Goal: Information Seeking & Learning: Find specific fact

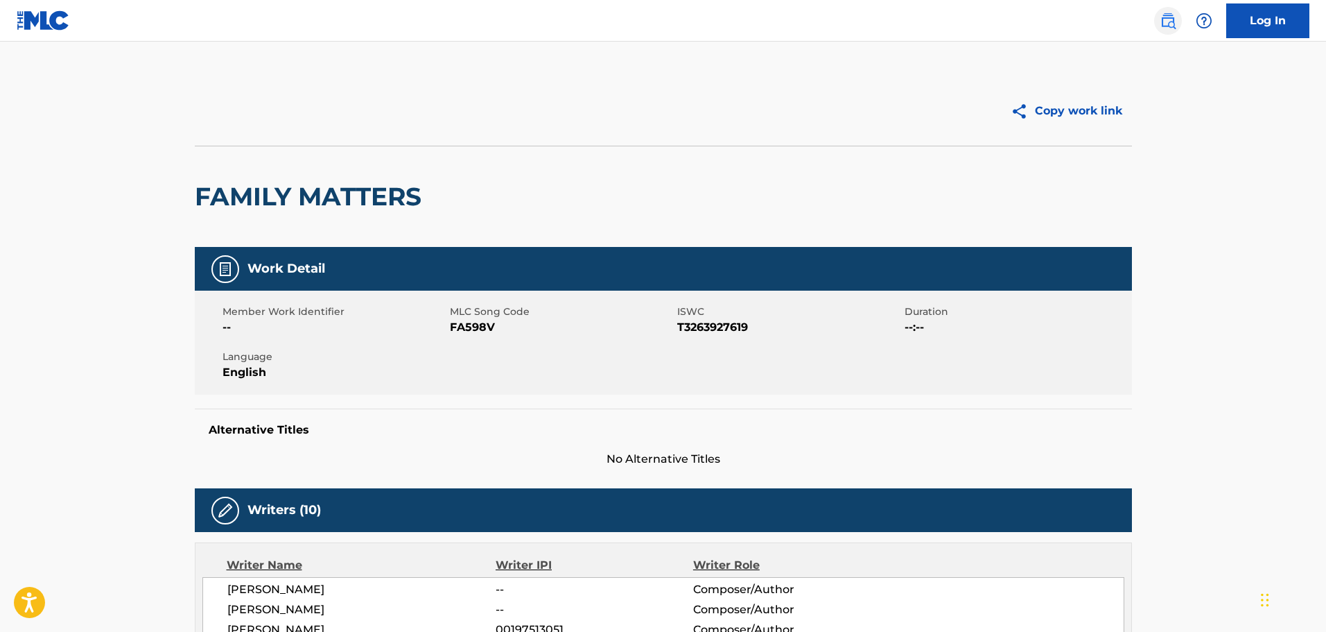
click at [1173, 23] on img at bounding box center [1168, 20] width 17 height 17
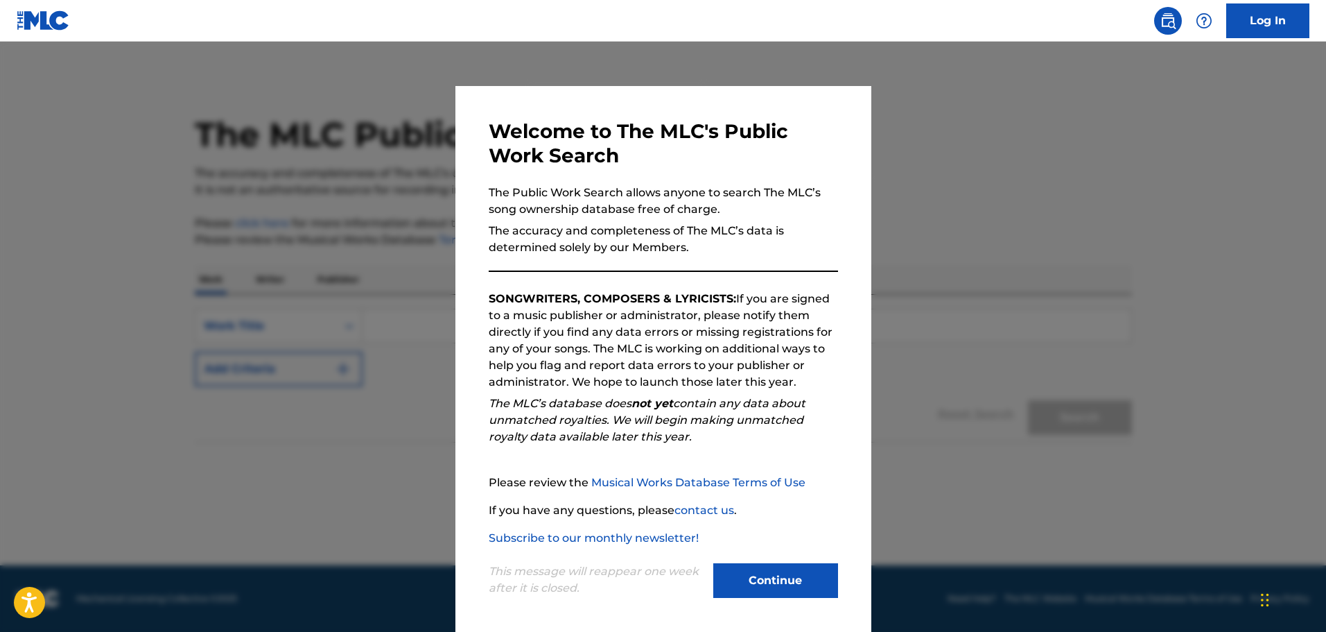
scroll to position [3, 0]
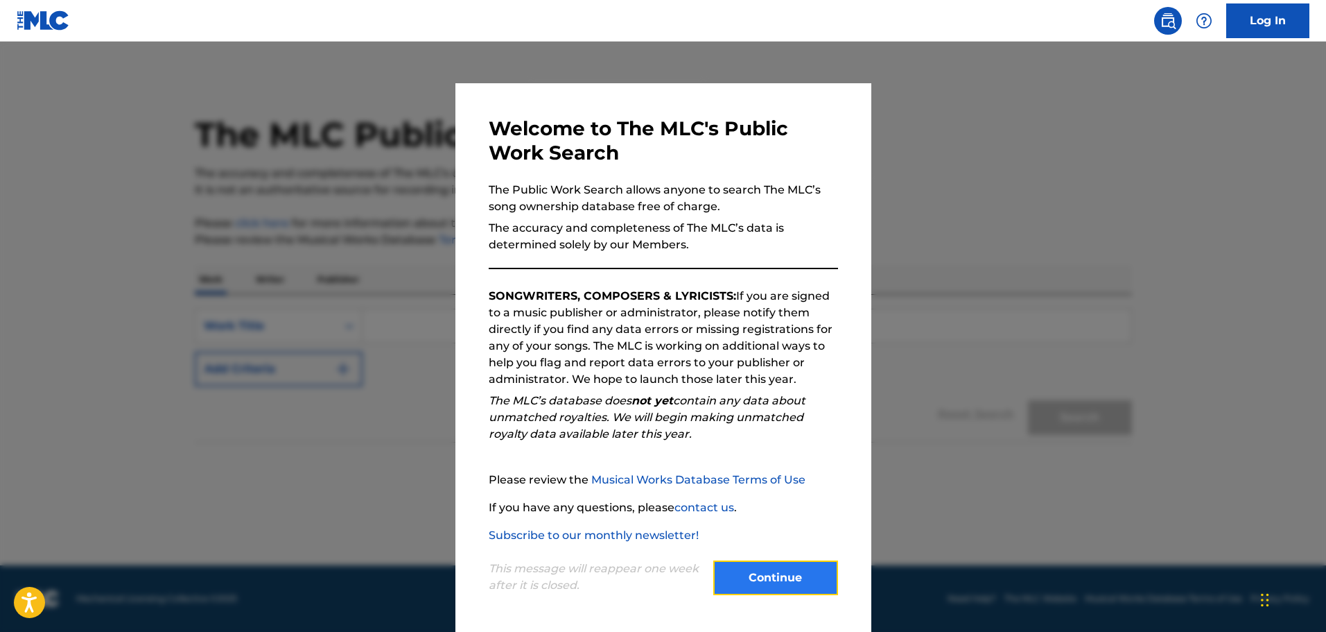
click at [783, 591] on button "Continue" at bounding box center [775, 577] width 125 height 35
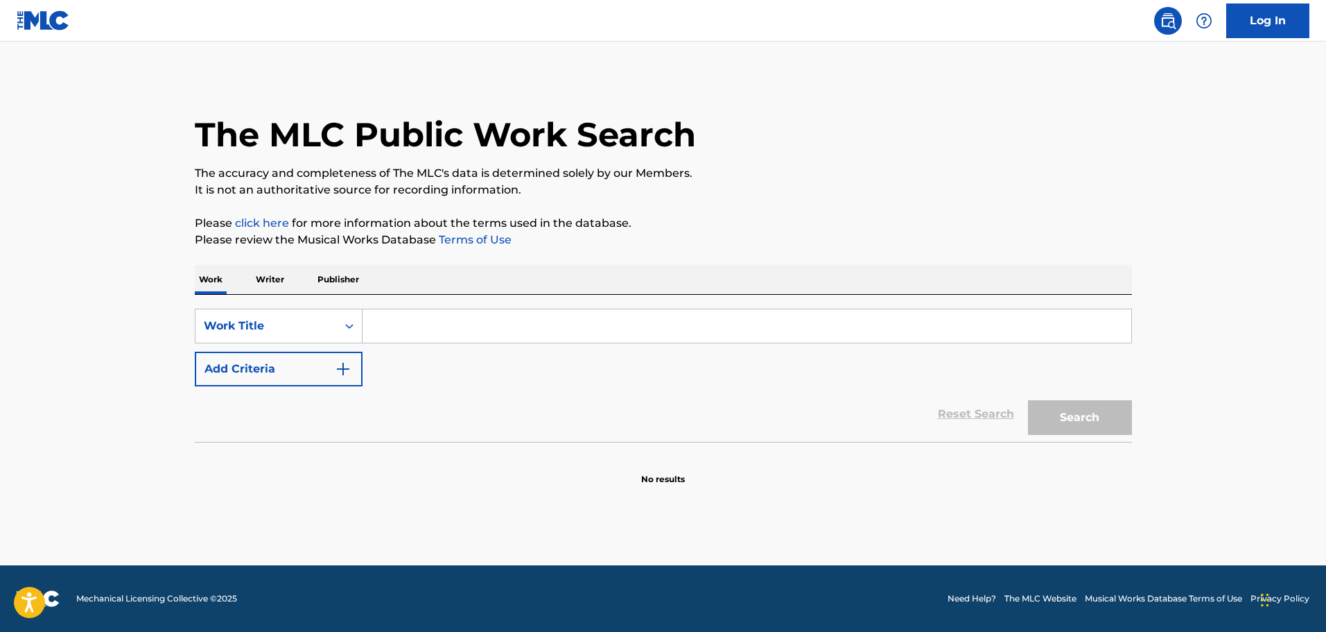
click at [401, 324] on input "Search Form" at bounding box center [747, 325] width 769 height 33
paste input "[DEMOGRAPHIC_DATA] DO OLIMPO"
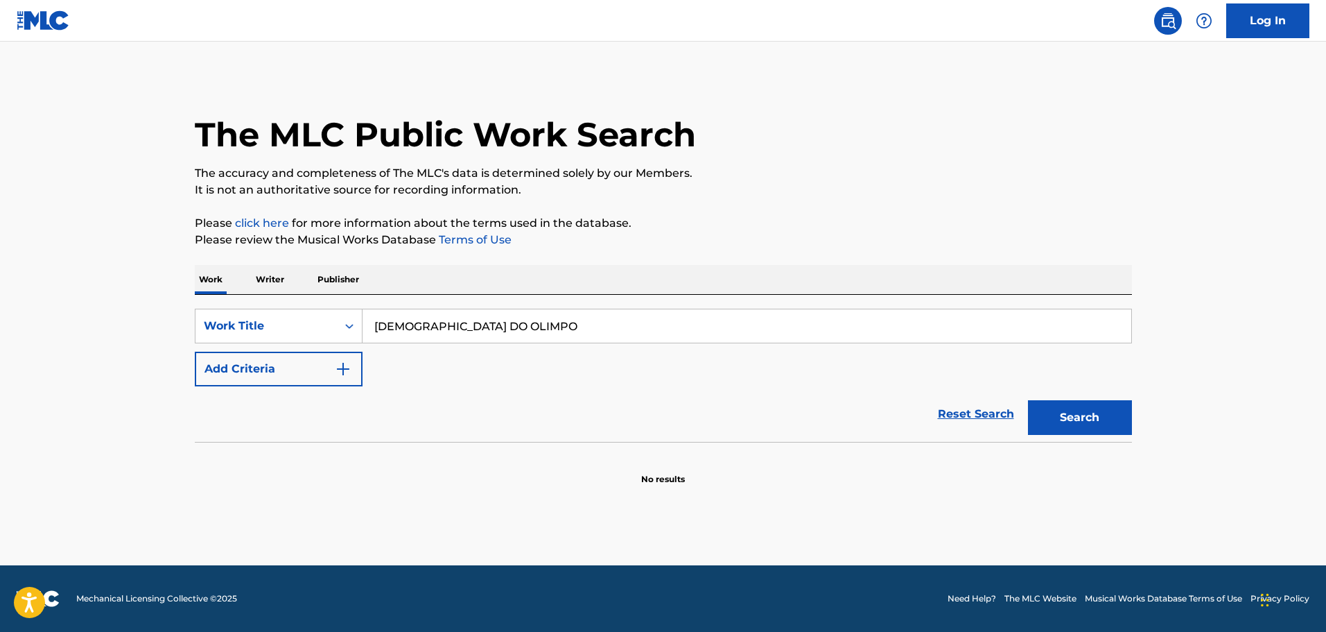
type input "[DEMOGRAPHIC_DATA] DO OLIMPO"
click at [286, 379] on button "Add Criteria" at bounding box center [279, 368] width 168 height 35
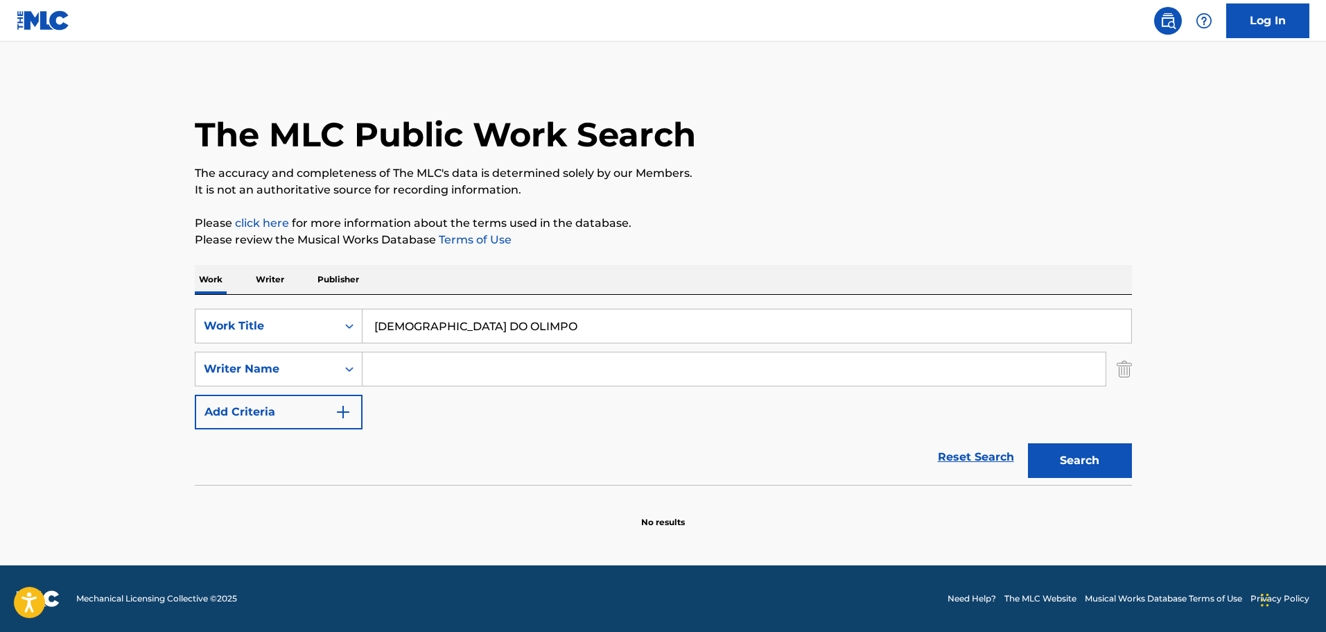
click at [399, 370] on input "Search Form" at bounding box center [734, 368] width 743 height 33
paste input "LUCAS"
type input "LUCAS"
click at [1127, 465] on button "Search" at bounding box center [1080, 460] width 104 height 35
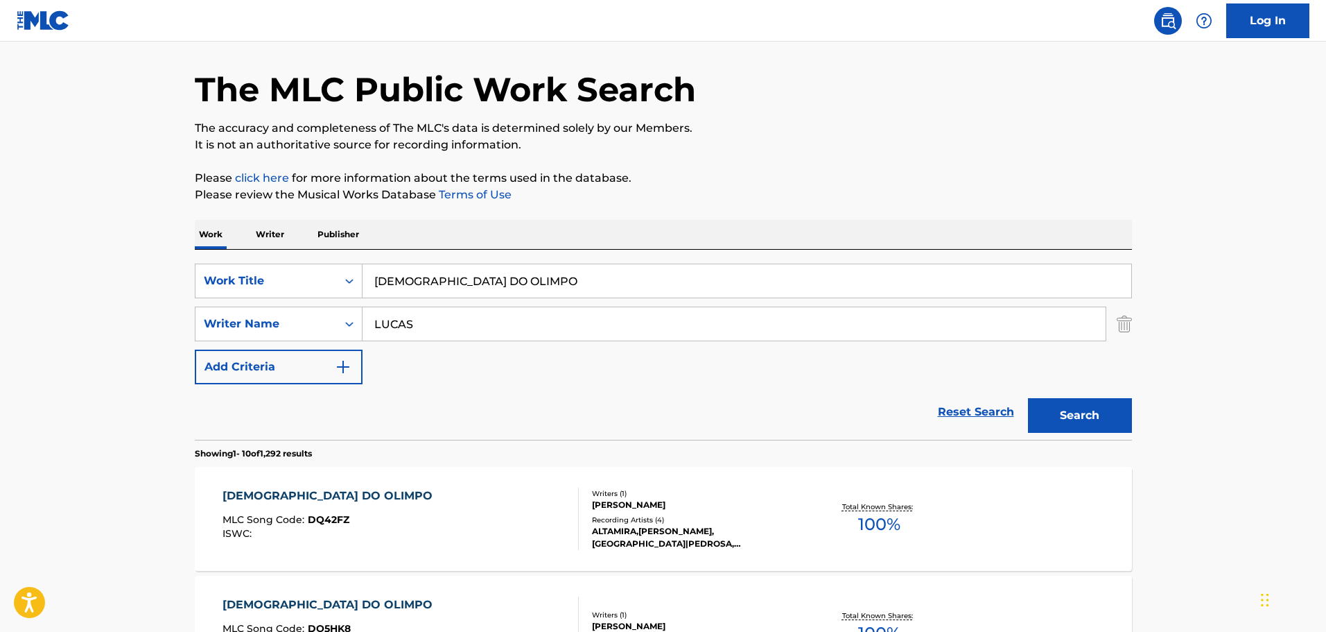
scroll to position [69, 0]
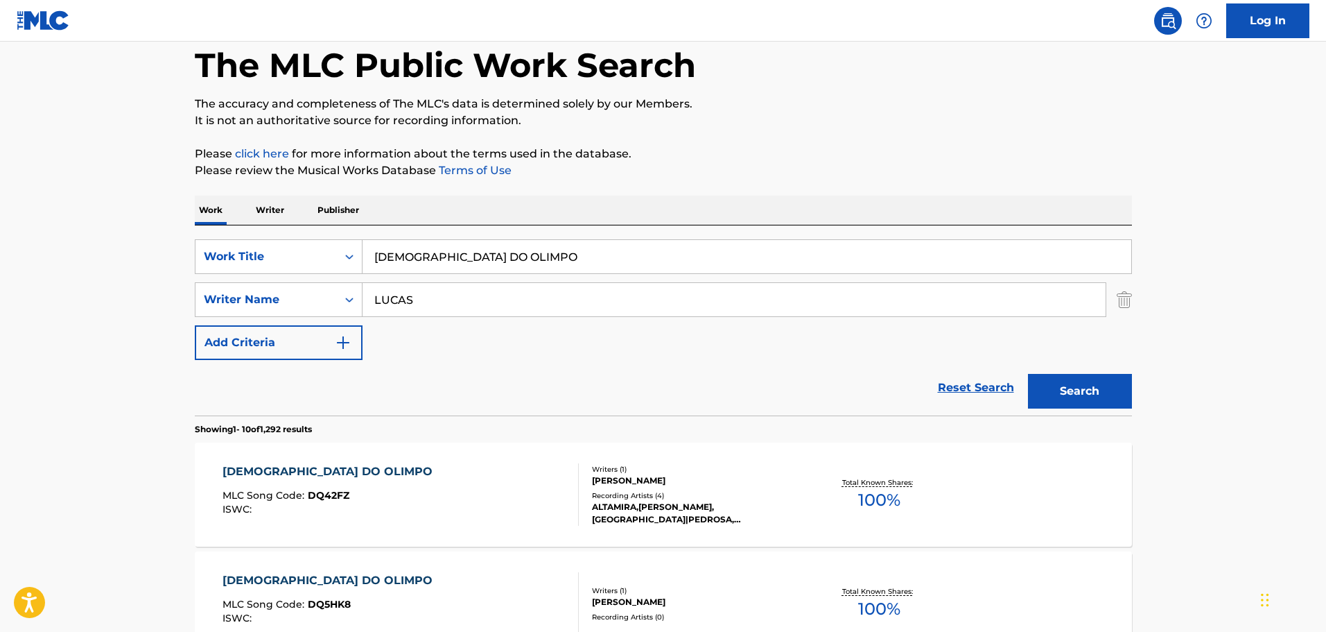
click at [431, 471] on div "DEUSA DO OLIMPO MLC Song Code : DQ42FZ ISWC :" at bounding box center [401, 494] width 356 height 62
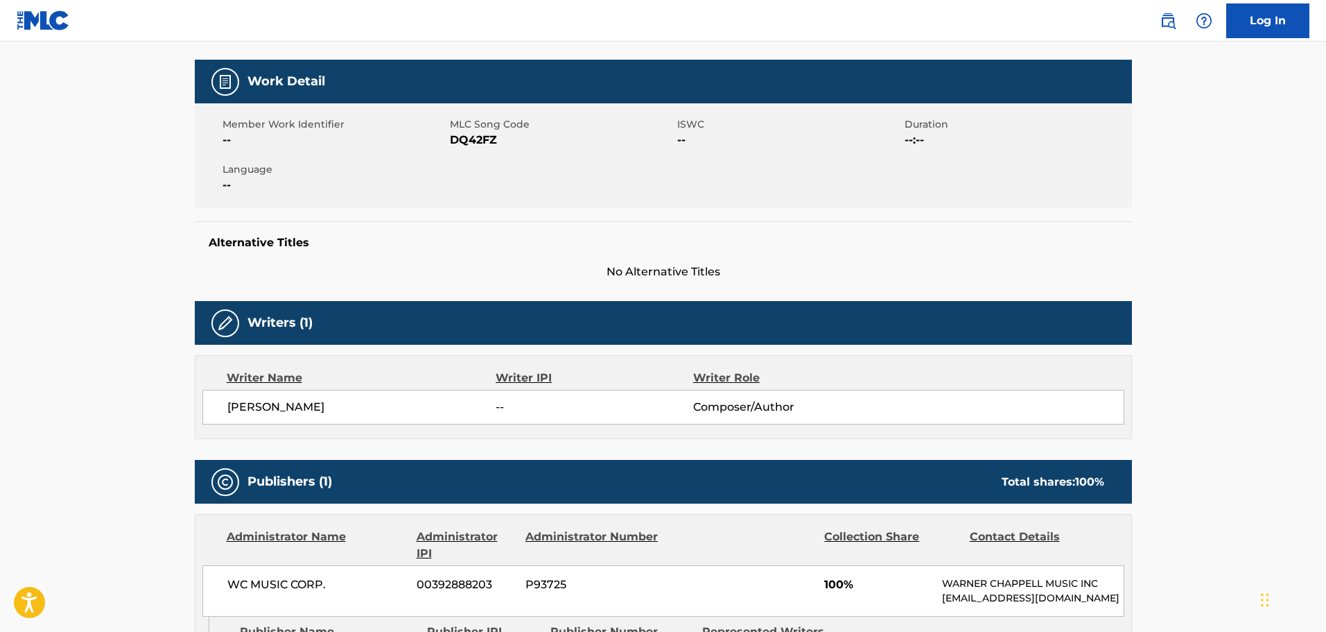
scroll to position [69, 0]
